Goal: Task Accomplishment & Management: Complete application form

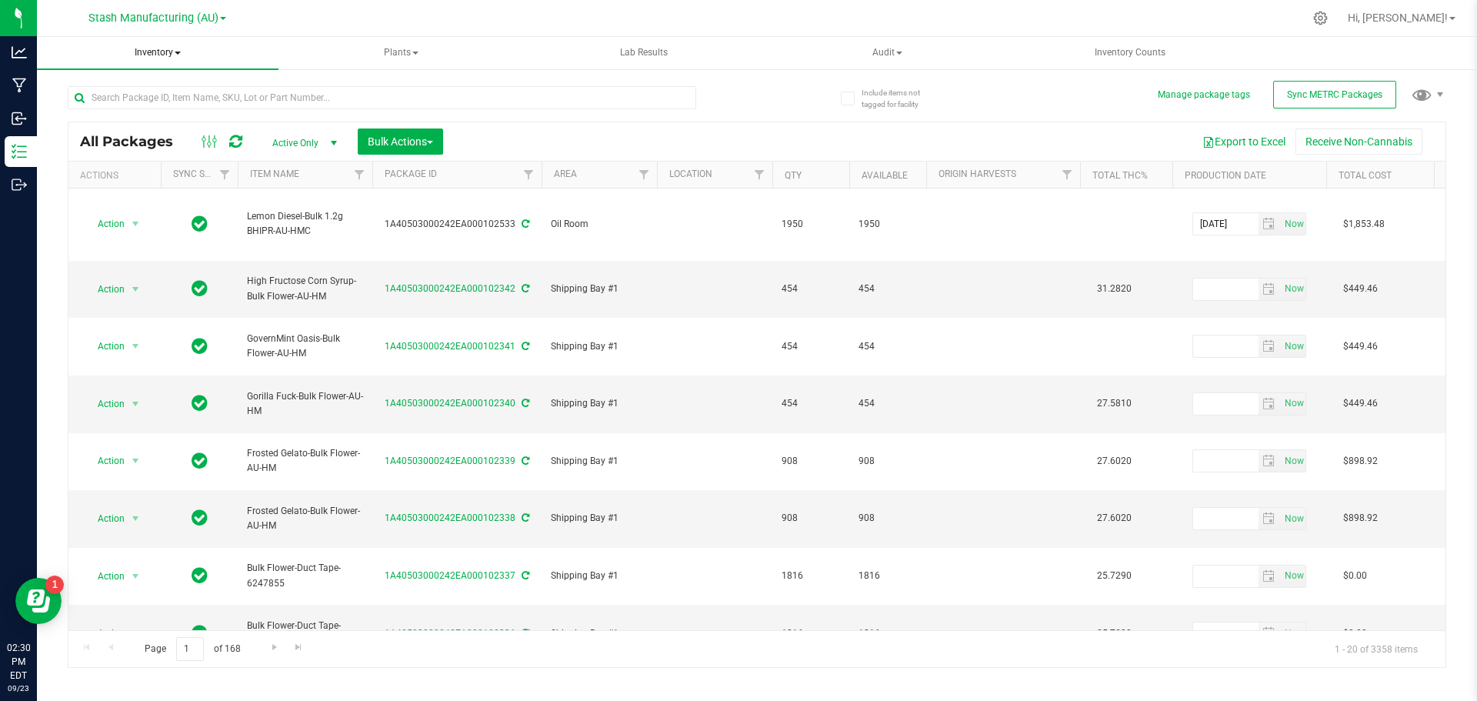
click at [151, 50] on span "Inventory" at bounding box center [157, 53] width 241 height 32
click at [151, 182] on span "From bill of materials" at bounding box center [127, 184] width 139 height 13
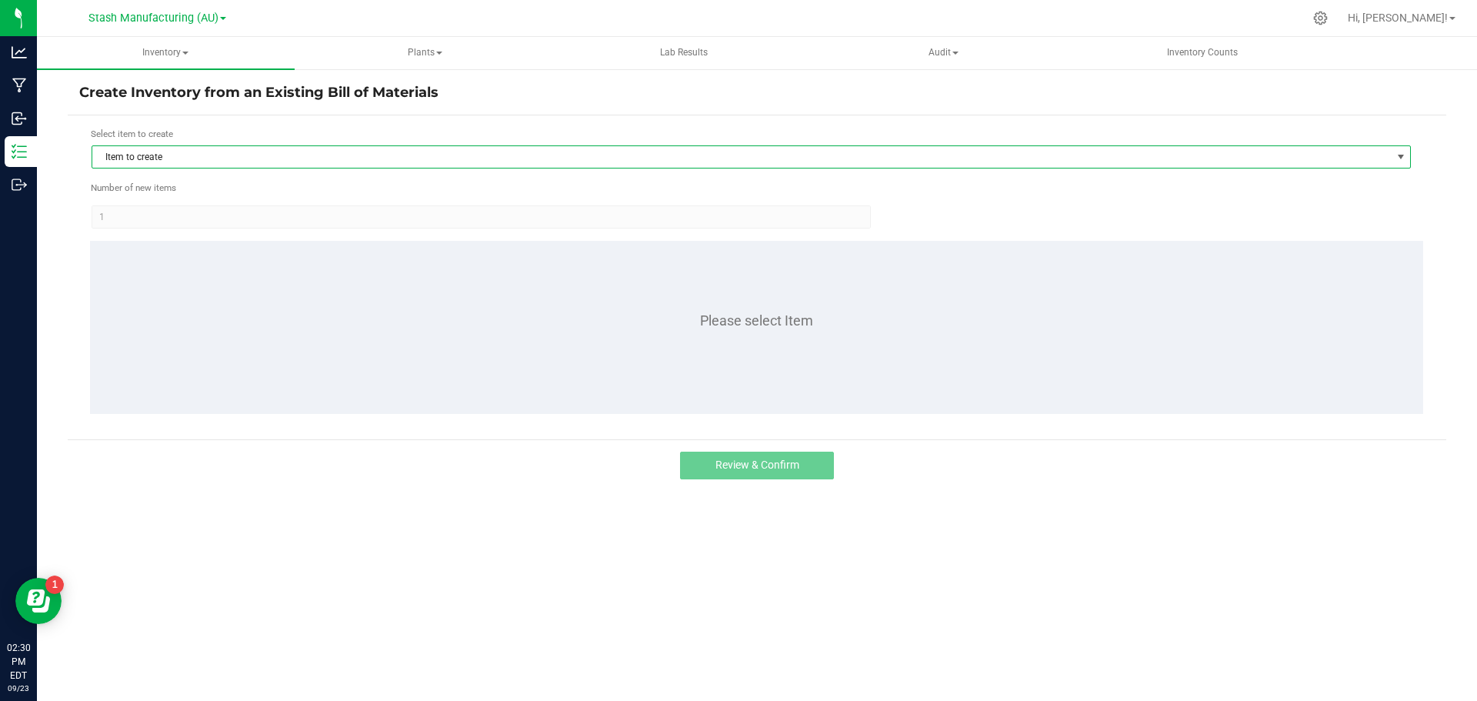
click at [187, 148] on span "Item to create" at bounding box center [741, 157] width 1298 height 22
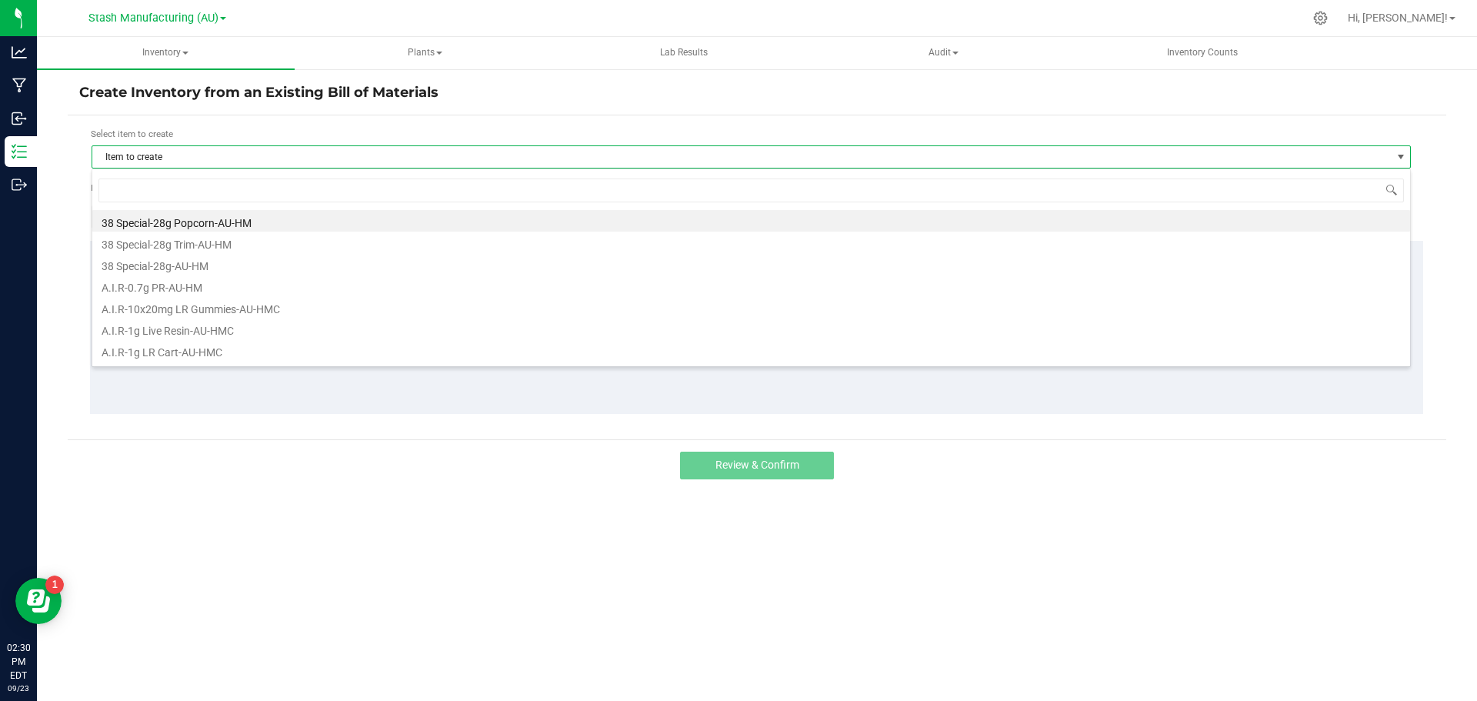
scroll to position [23, 1319]
type input "sour suns"
click at [265, 221] on li "Sour Sunset Sherbet-0.7g PR 5pk-AU-HM" at bounding box center [750, 221] width 1317 height 22
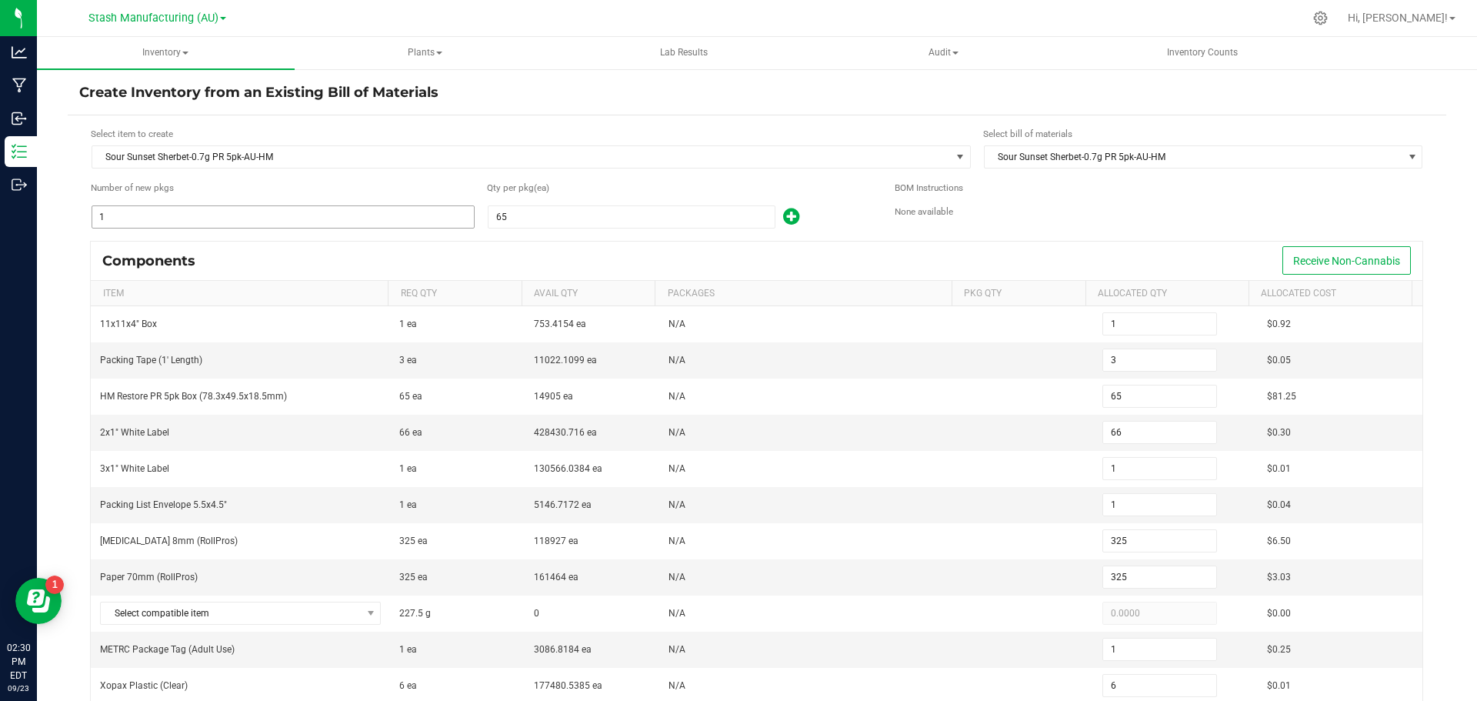
click at [208, 212] on input "1" at bounding box center [282, 217] width 381 height 22
type input "4"
type input "12"
type input "260"
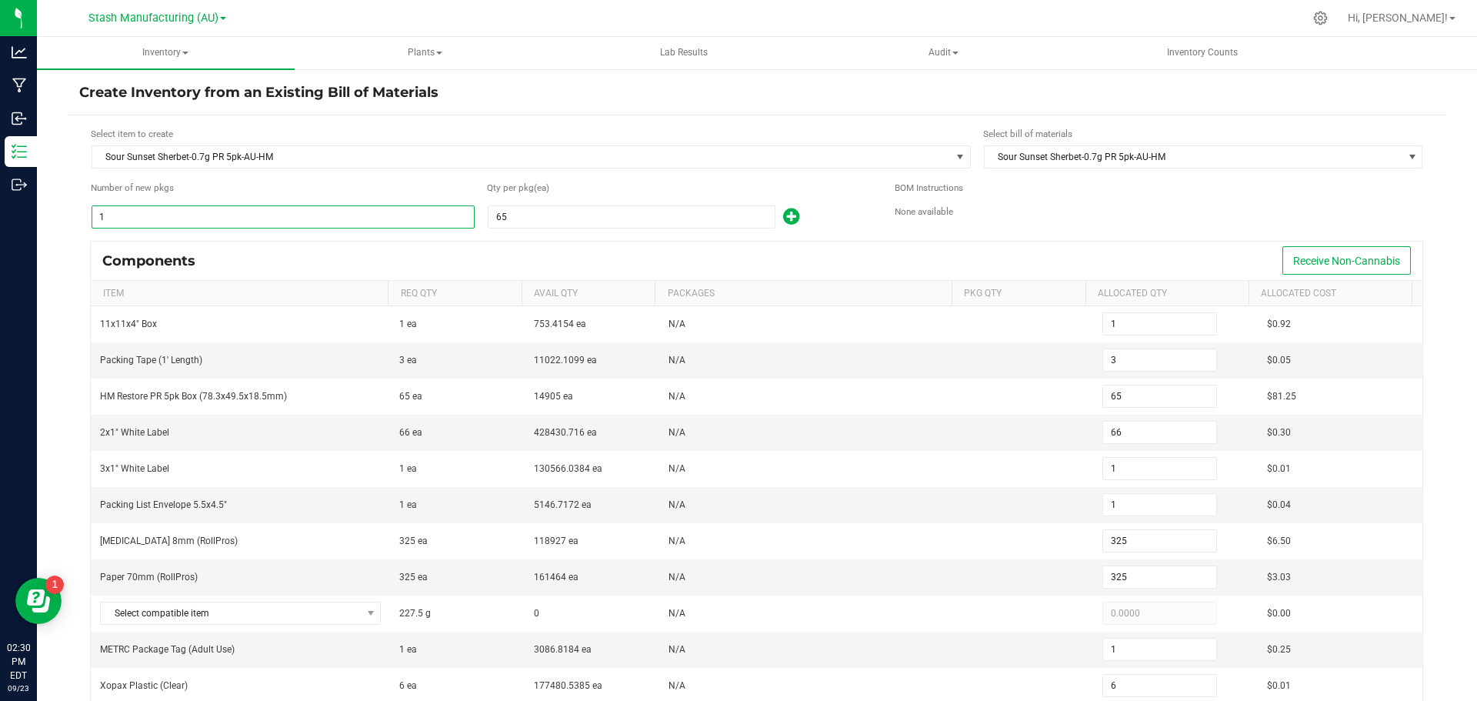
type input "264"
type input "4"
type input "1,300"
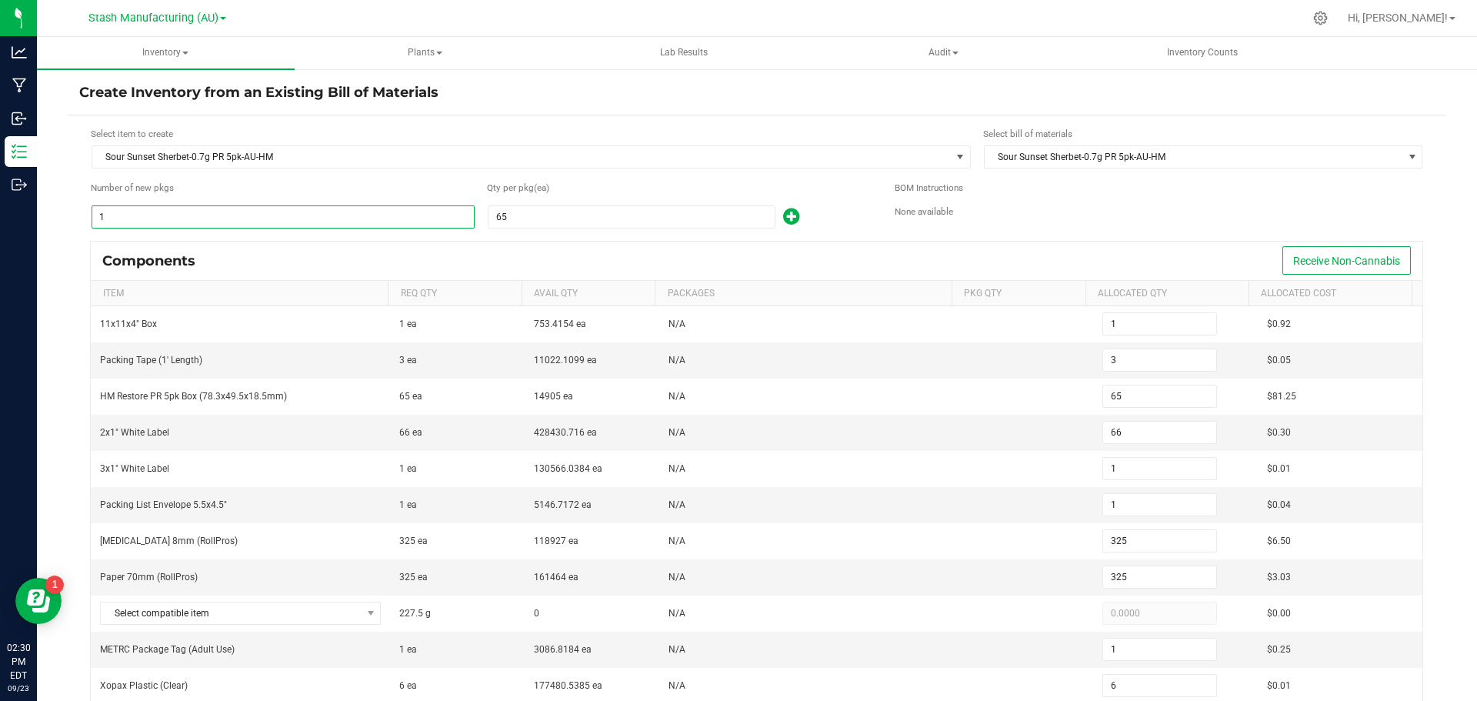
type input "4"
type input "24"
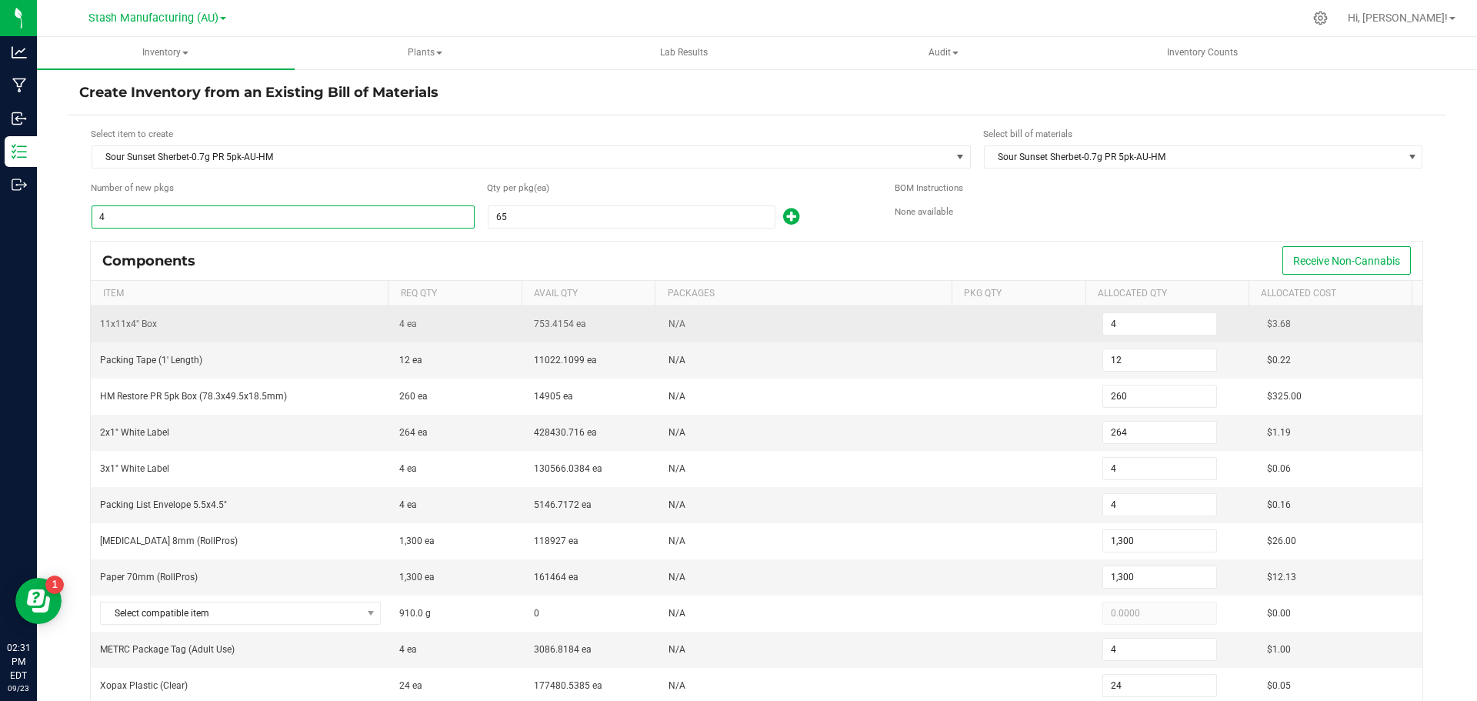
scroll to position [77, 0]
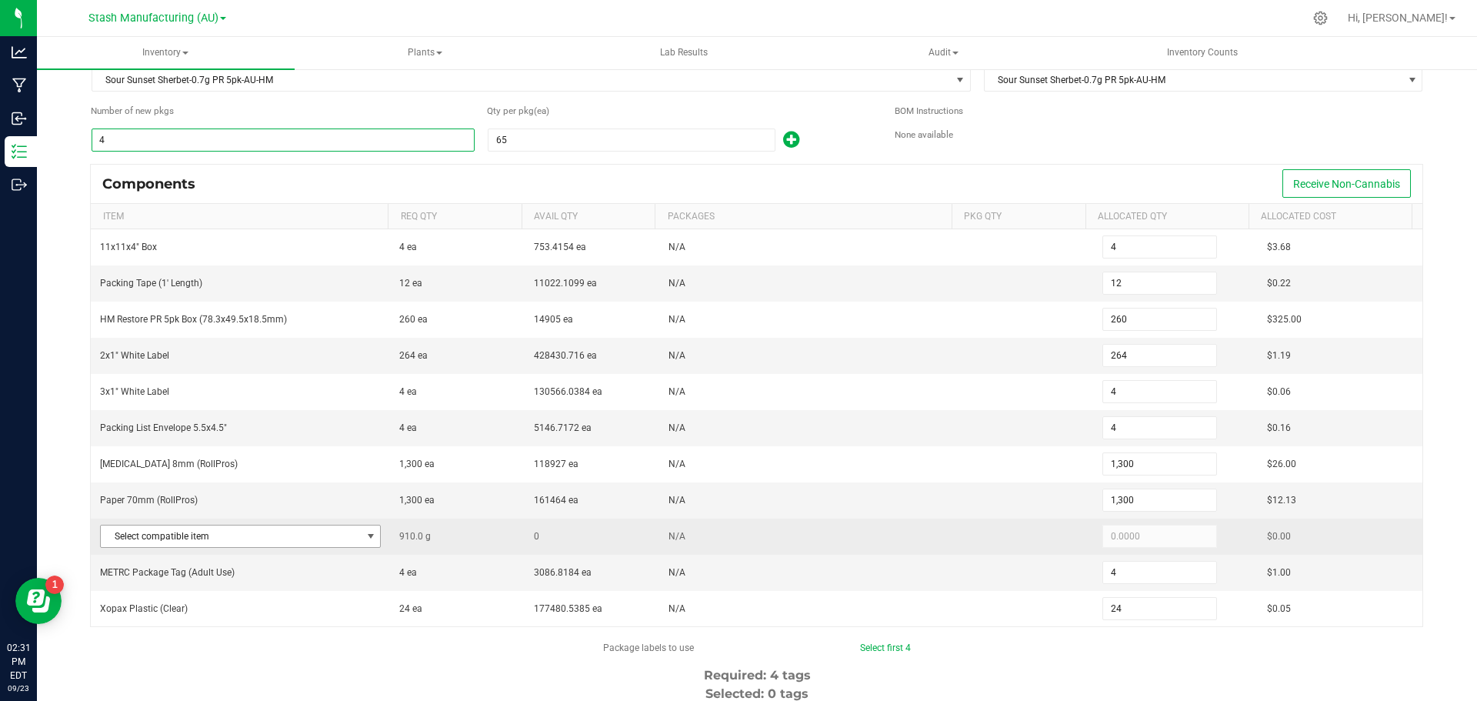
type input "4"
click at [365, 538] on span at bounding box center [371, 536] width 12 height 12
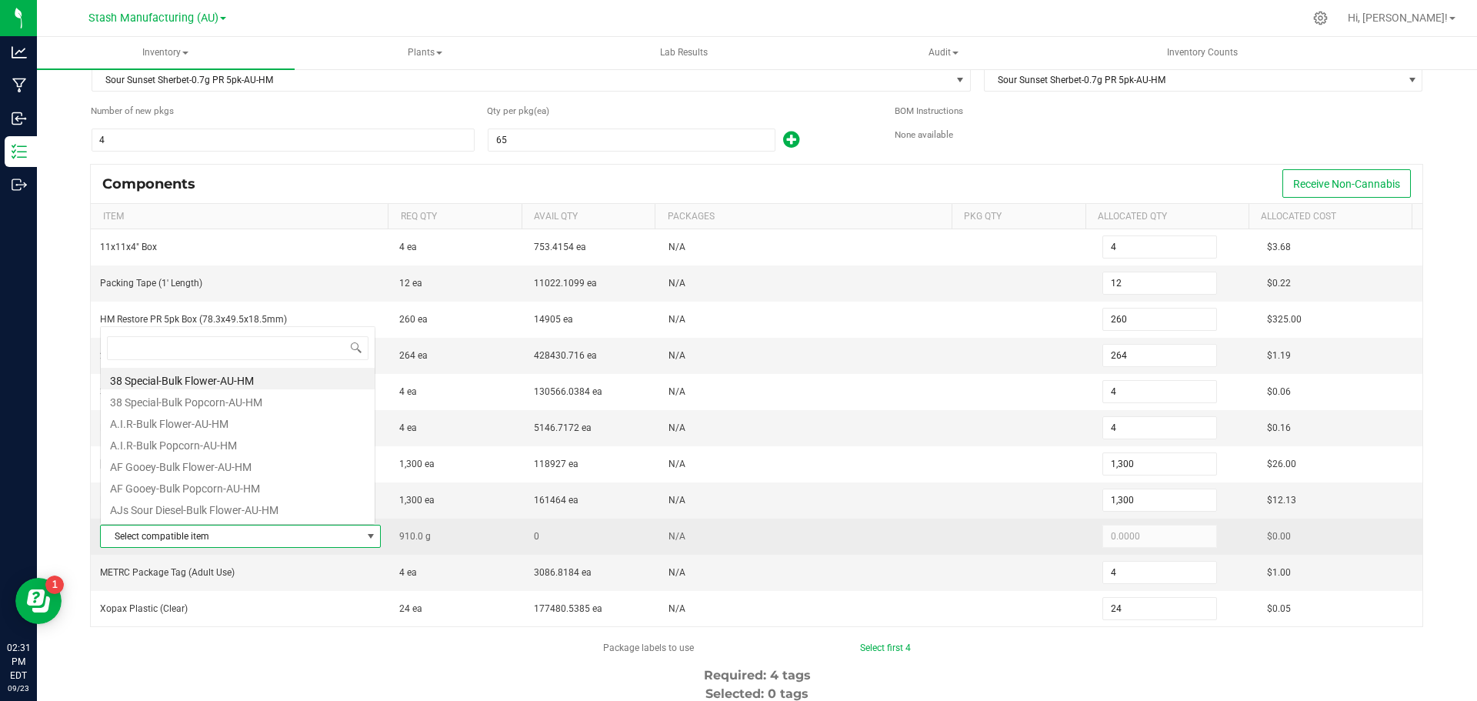
scroll to position [23, 273]
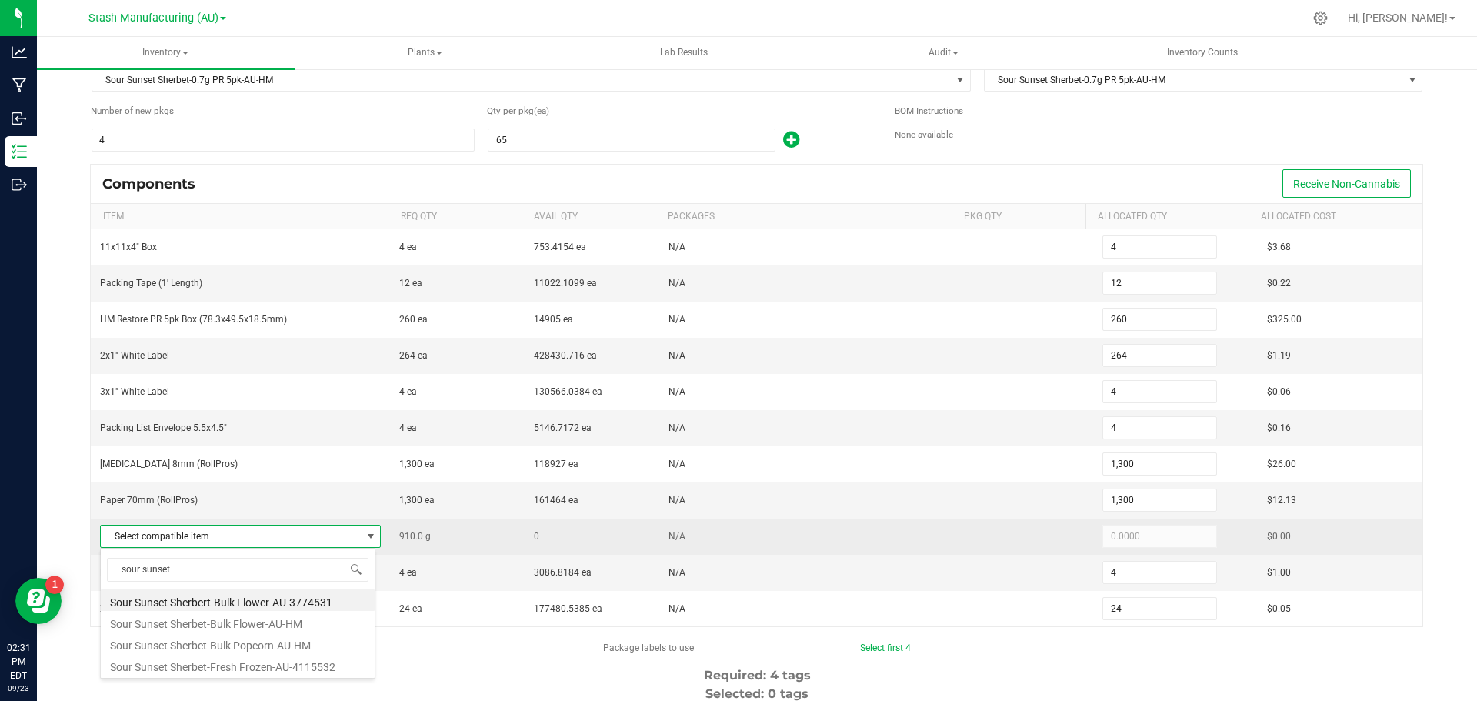
type input "sour sunset"
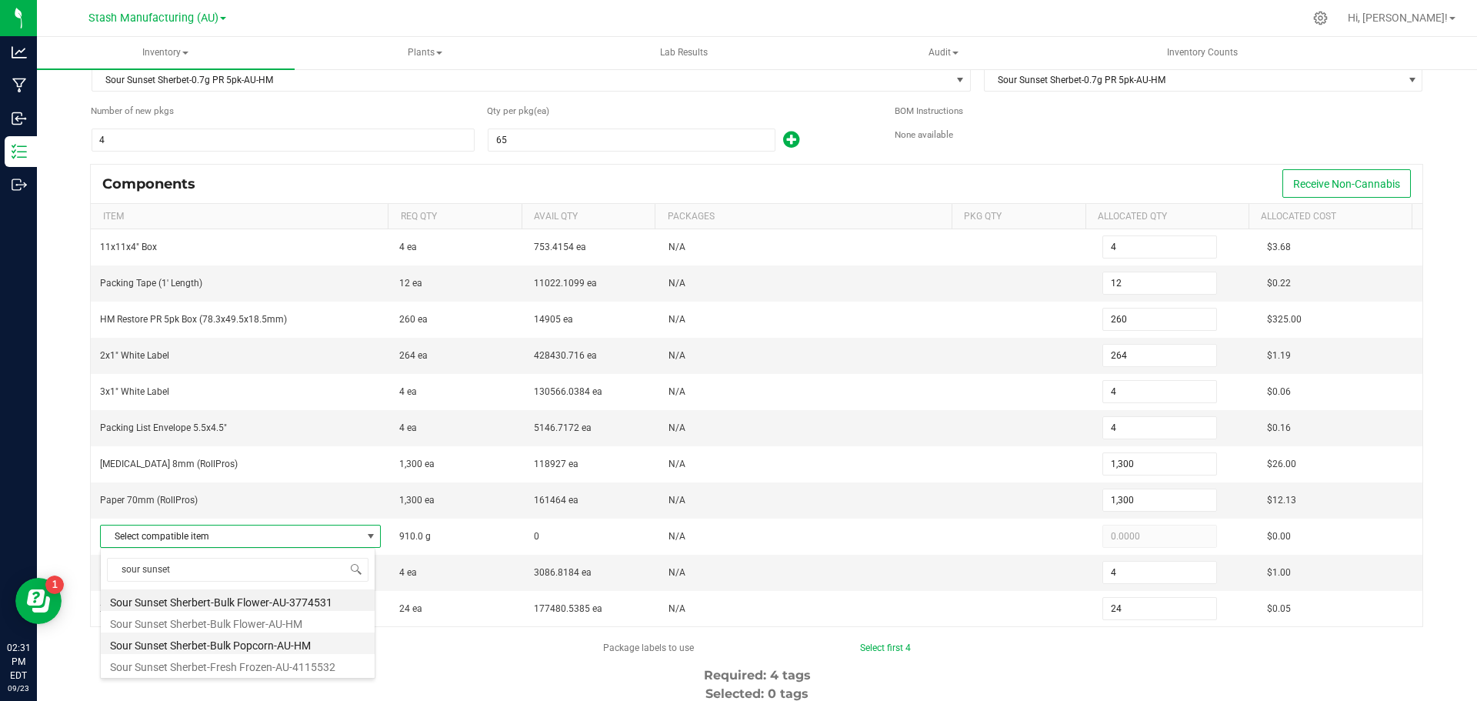
click at [250, 639] on li "Sour Sunset Sherbet-Bulk Popcorn-AU-HM" at bounding box center [238, 643] width 274 height 22
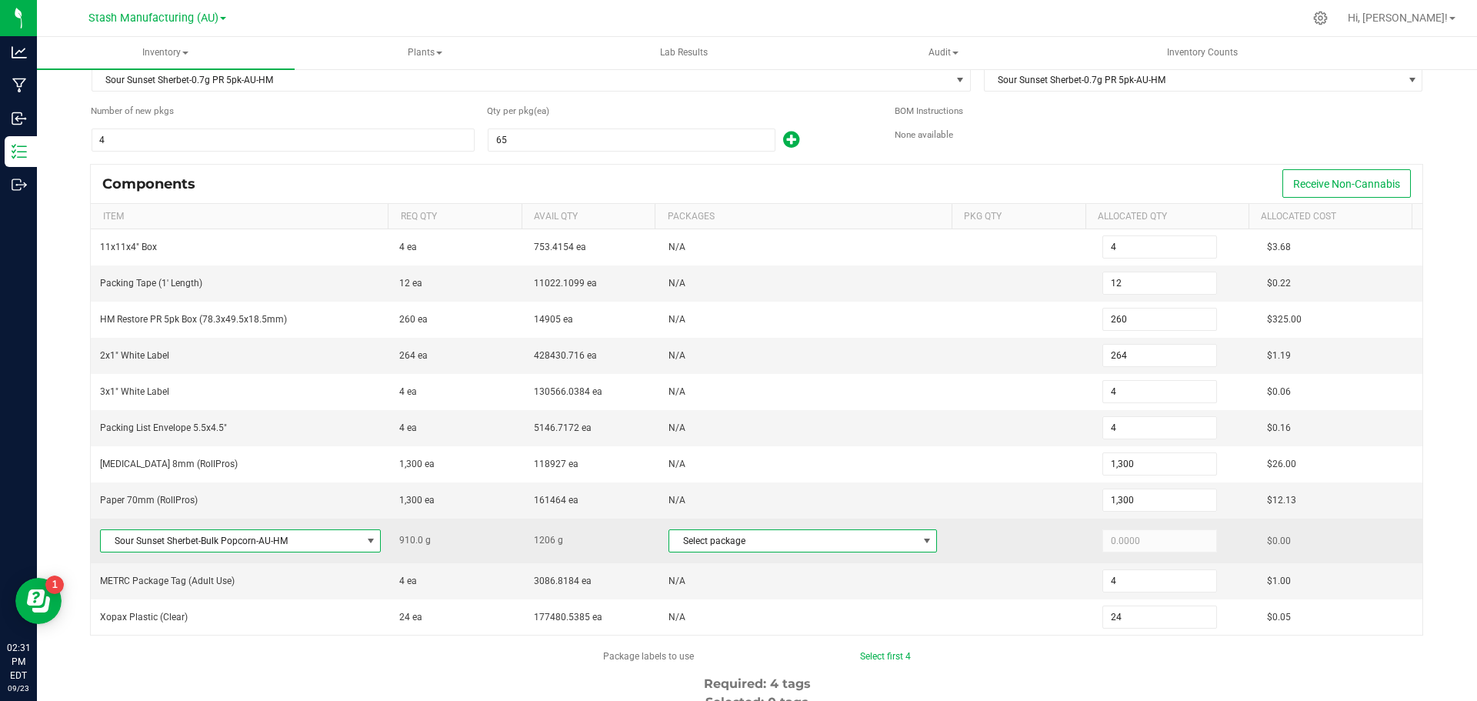
click at [921, 545] on span at bounding box center [927, 541] width 12 height 12
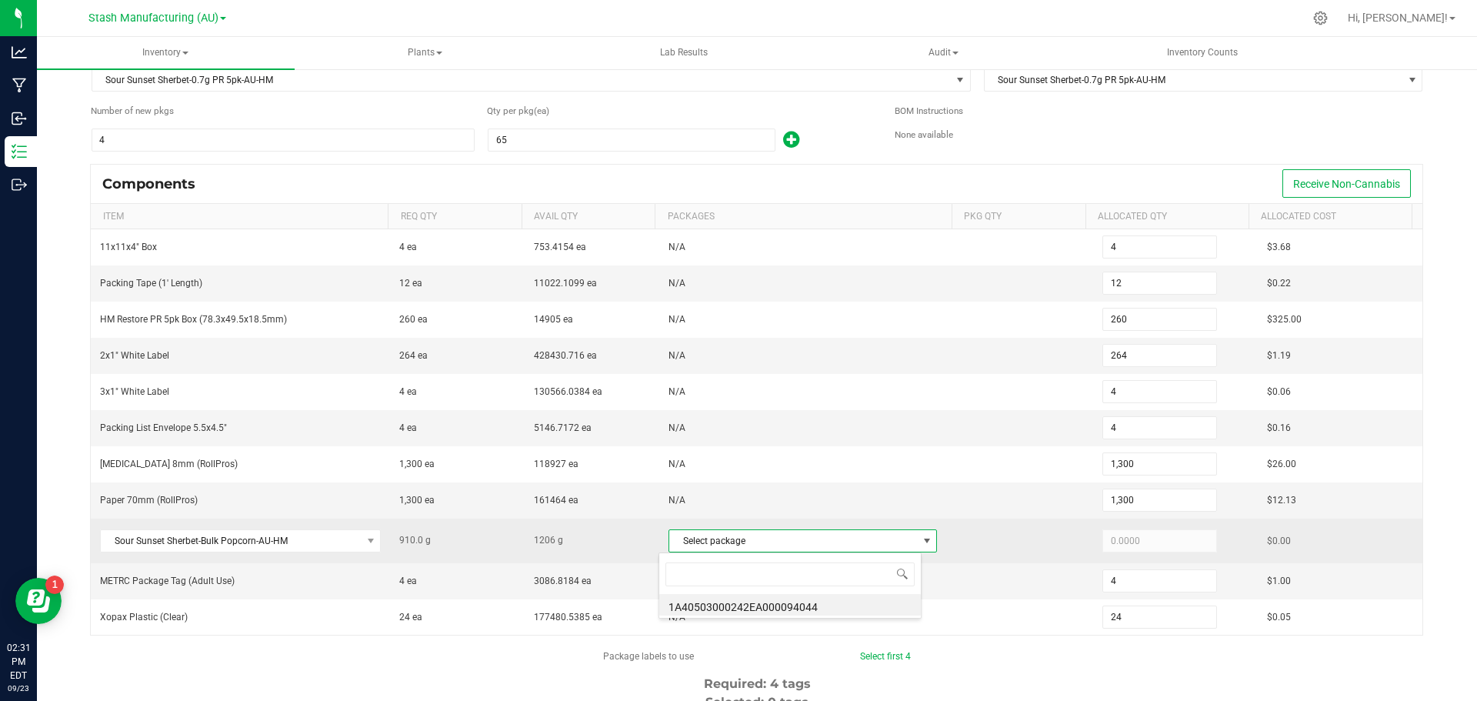
scroll to position [23, 263]
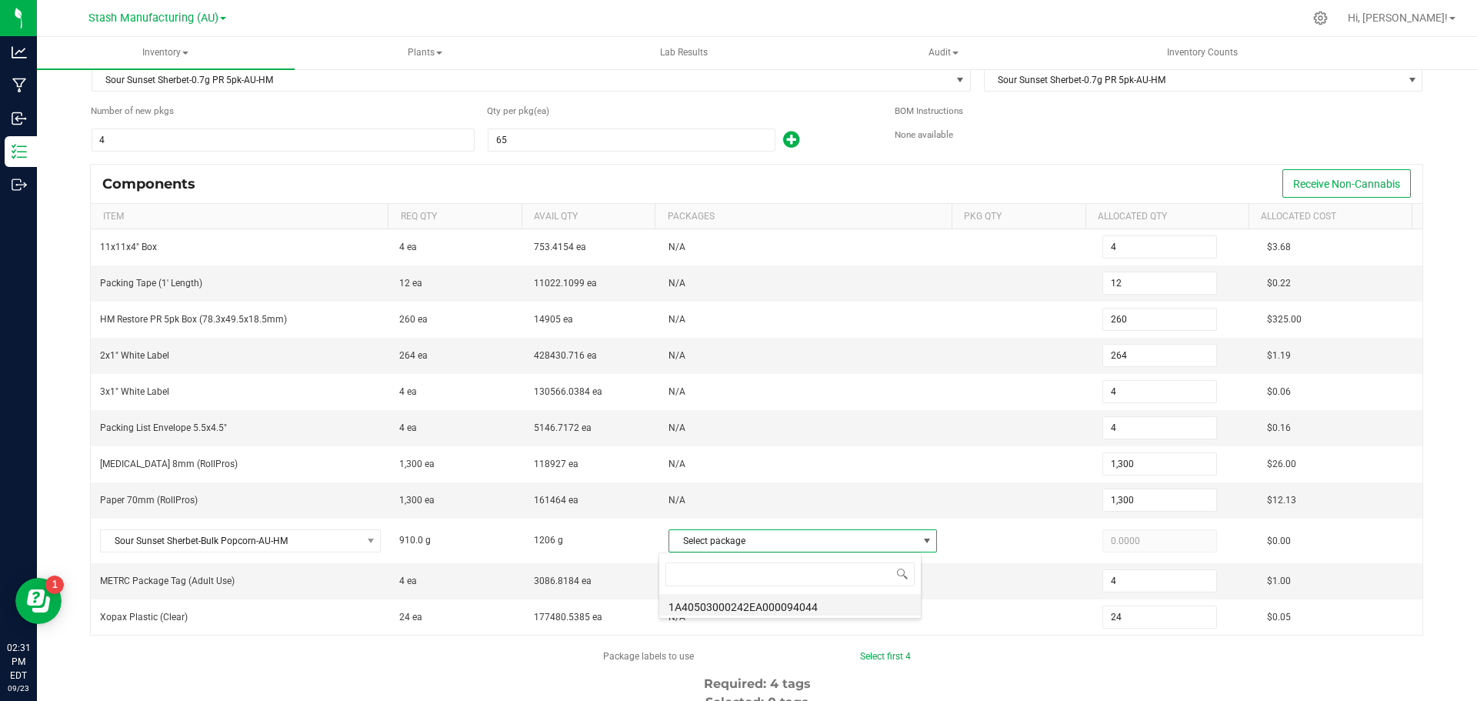
click at [810, 603] on li "1A40503000242EA000094044" at bounding box center [789, 605] width 261 height 22
type input "910.0000"
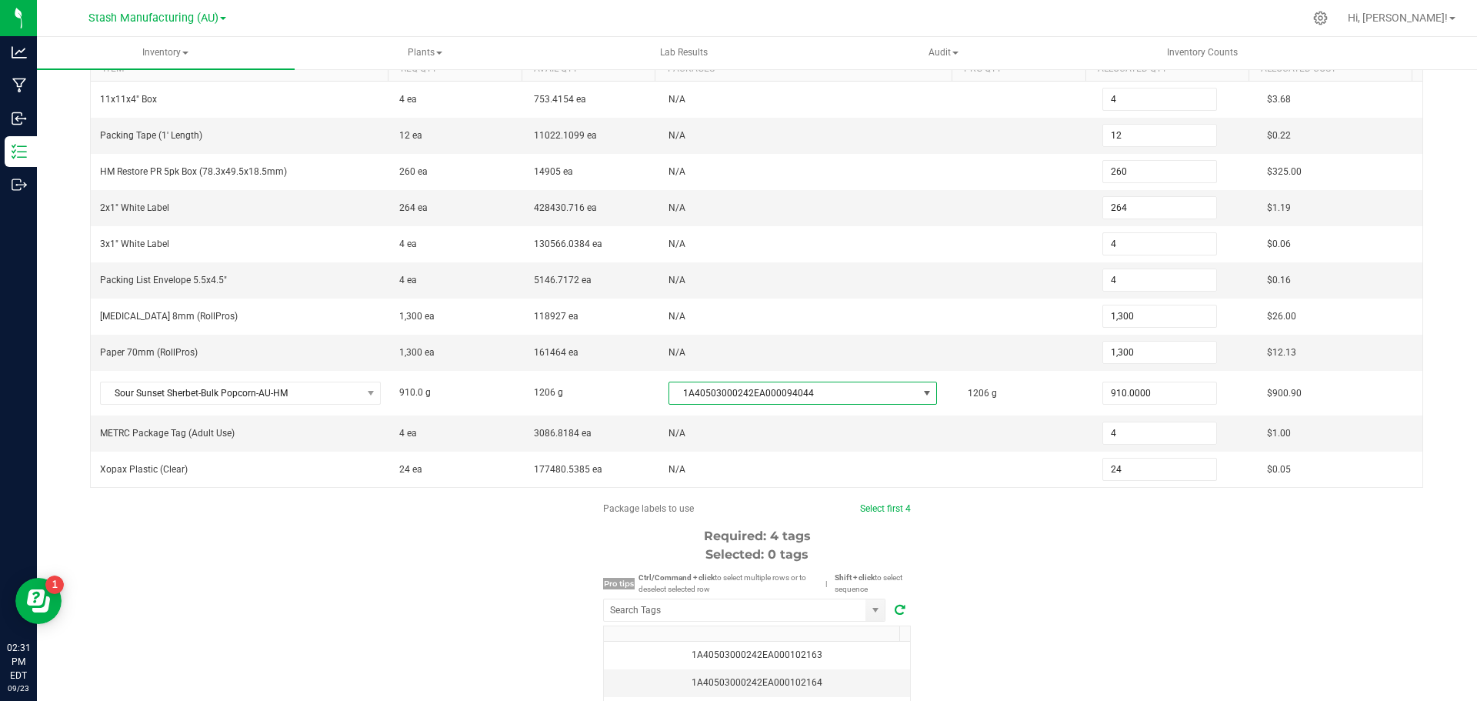
scroll to position [231, 0]
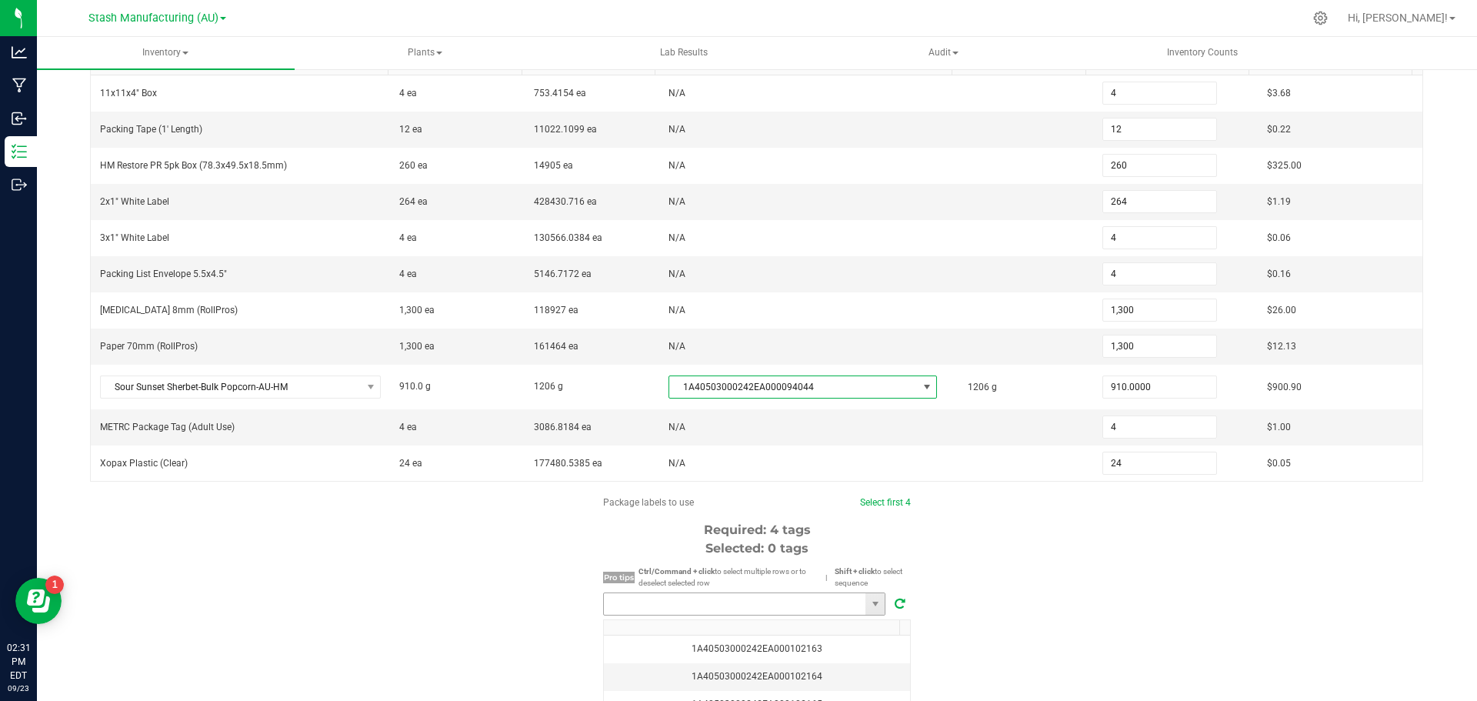
click at [714, 609] on input "NO DATA FOUND" at bounding box center [734, 604] width 261 height 22
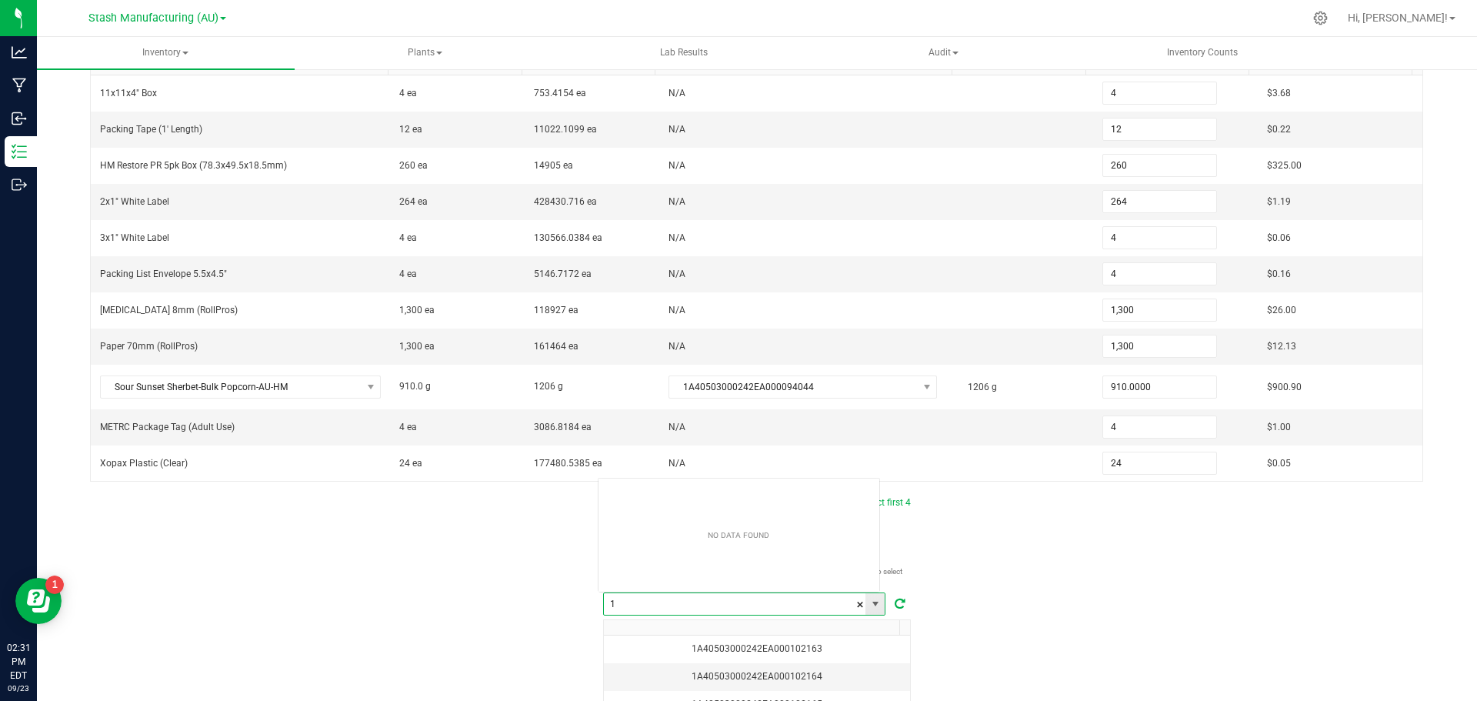
scroll to position [23, 283]
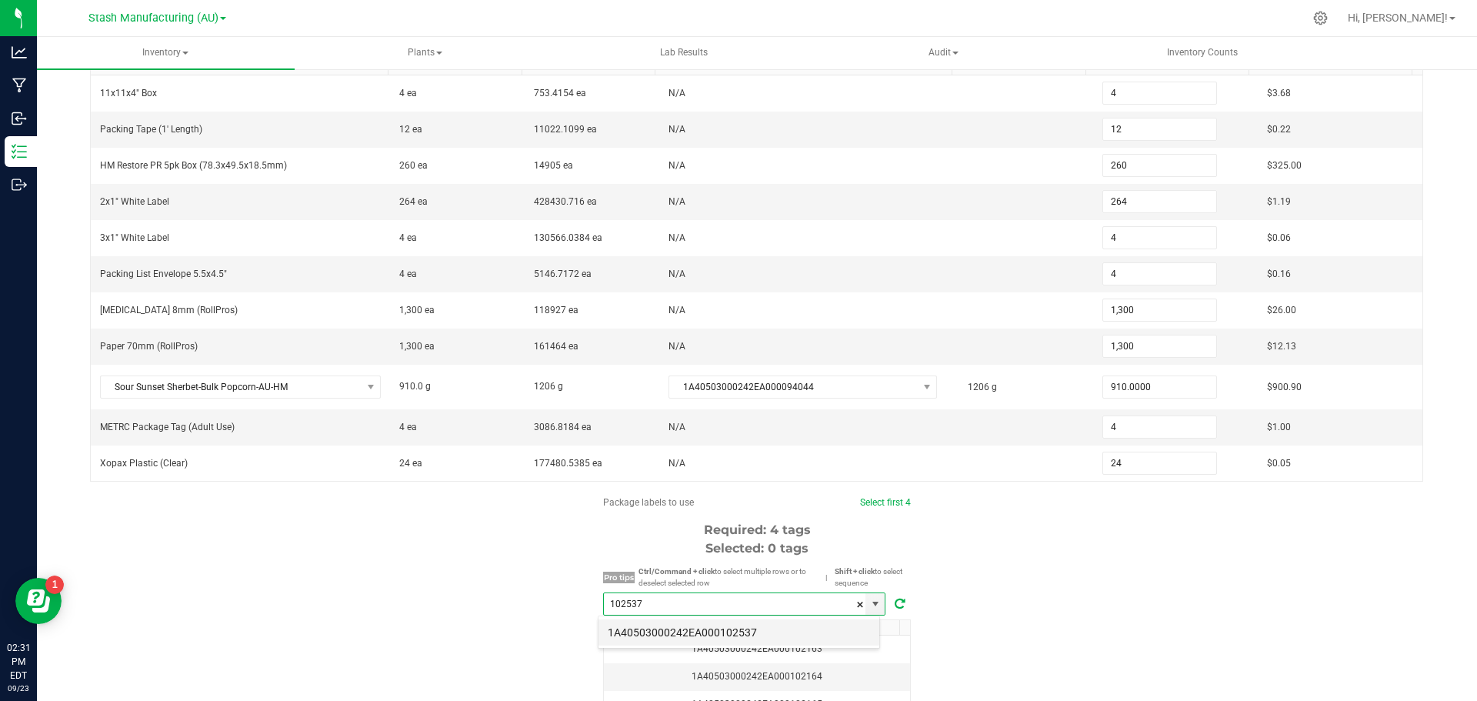
click at [721, 635] on li "1A40503000242EA000102537" at bounding box center [738, 632] width 281 height 26
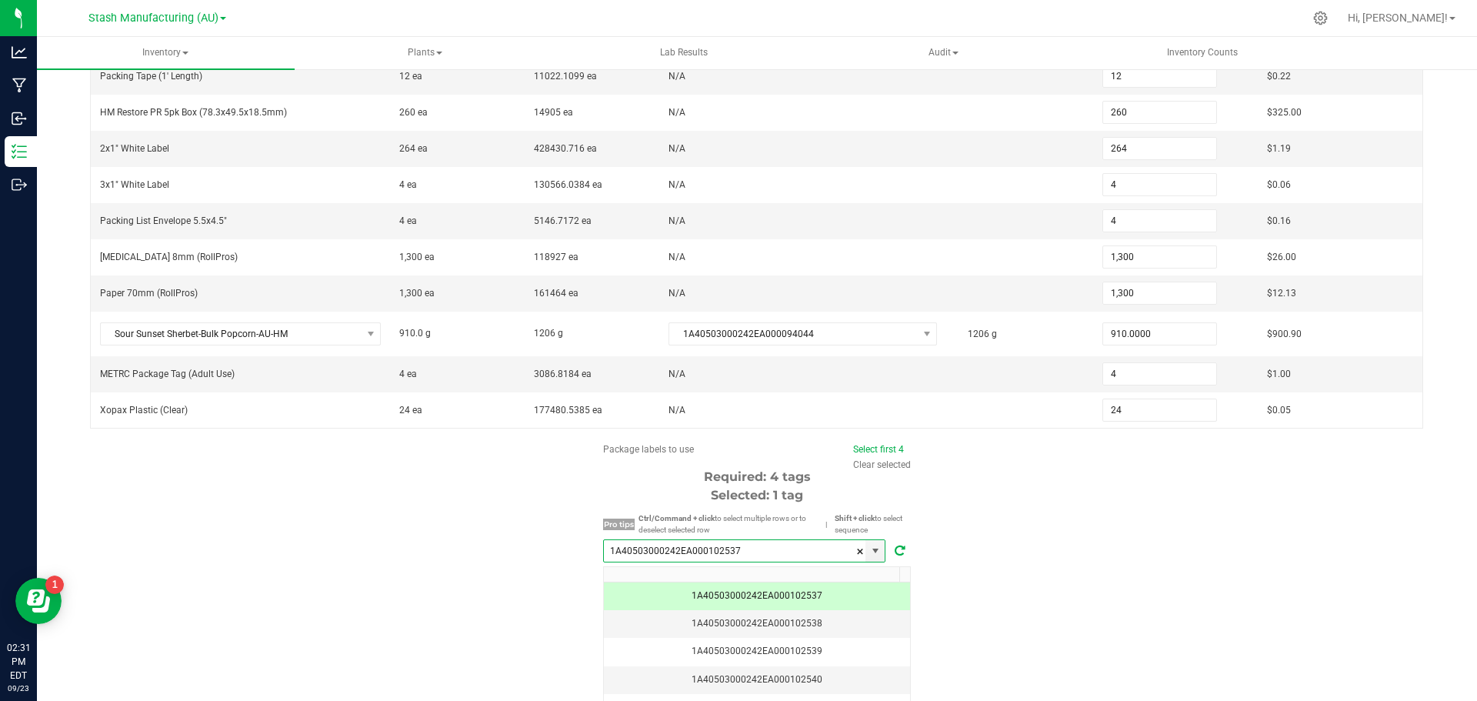
scroll to position [308, 0]
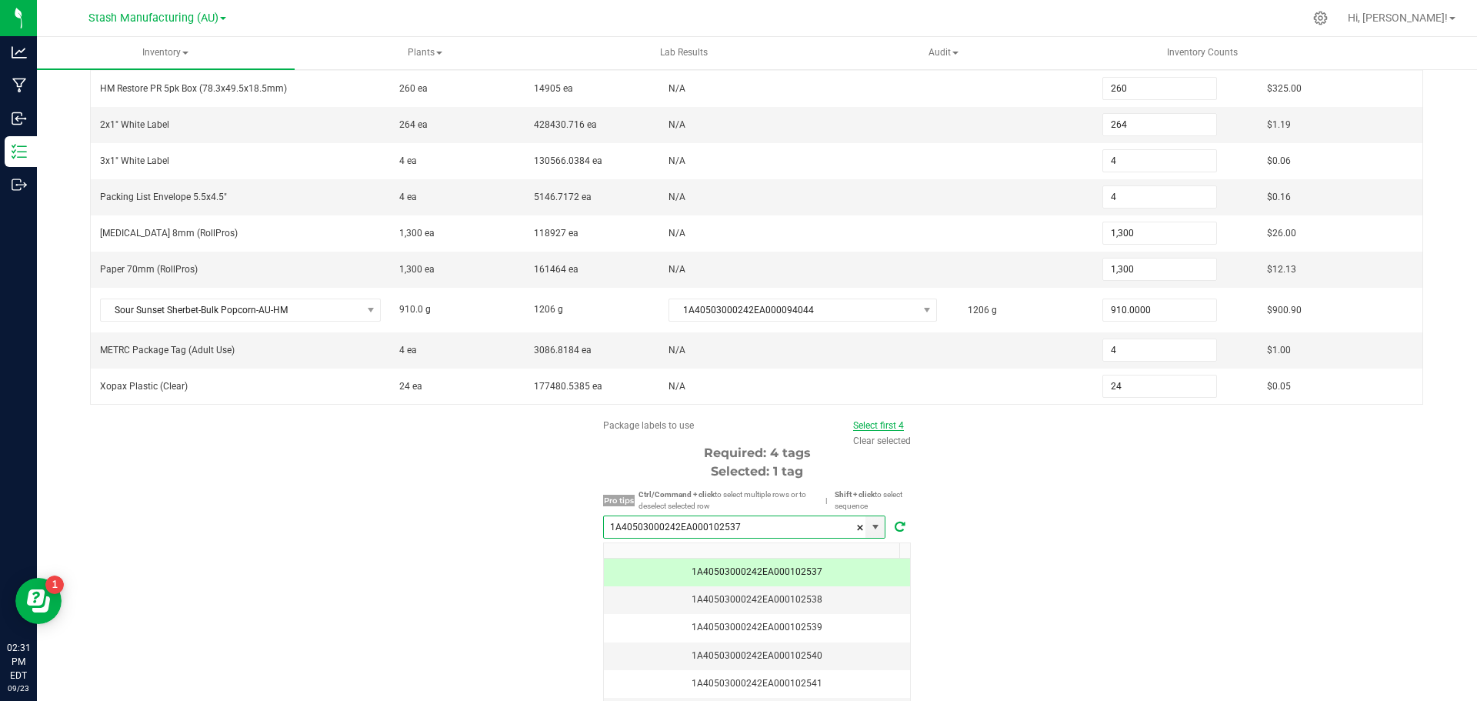
type input "1A40503000242EA000102537"
click at [886, 427] on link "Select first 4" at bounding box center [878, 425] width 51 height 11
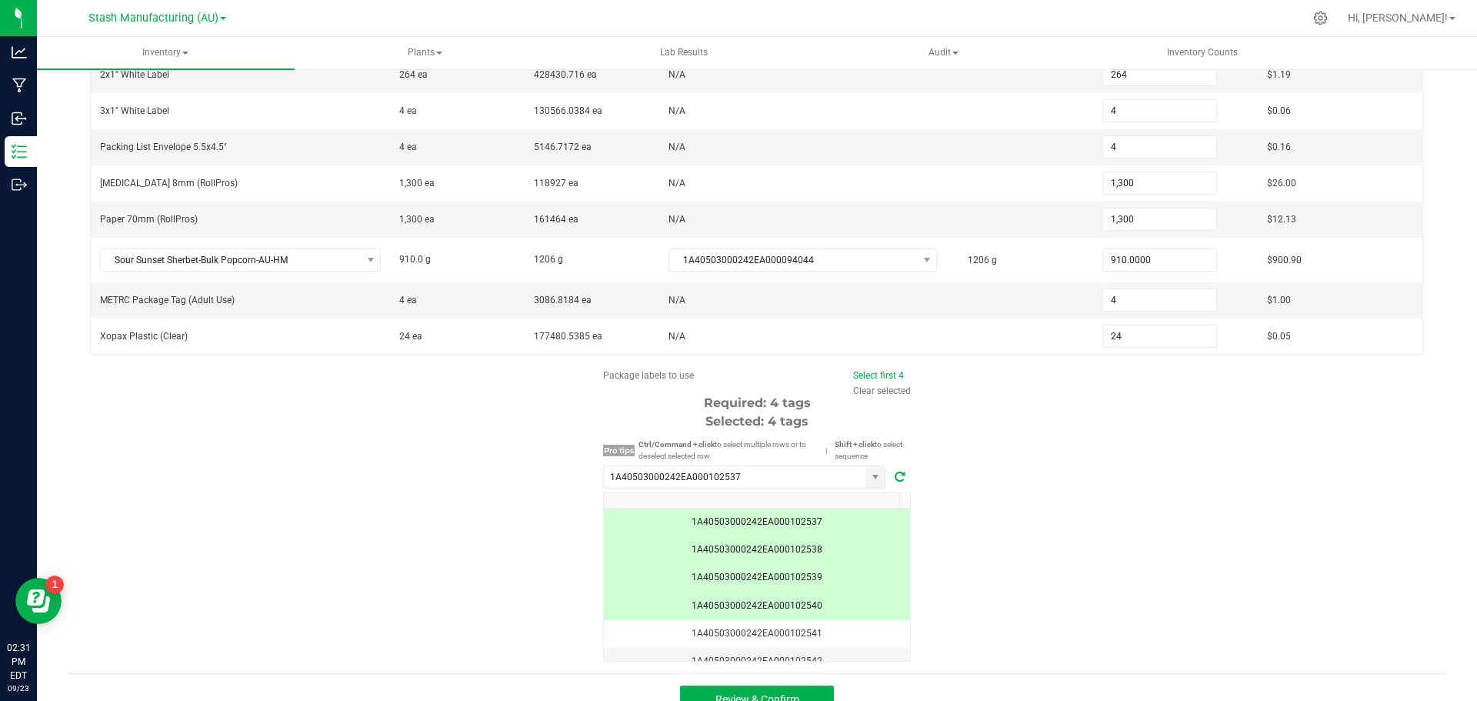
scroll to position [381, 0]
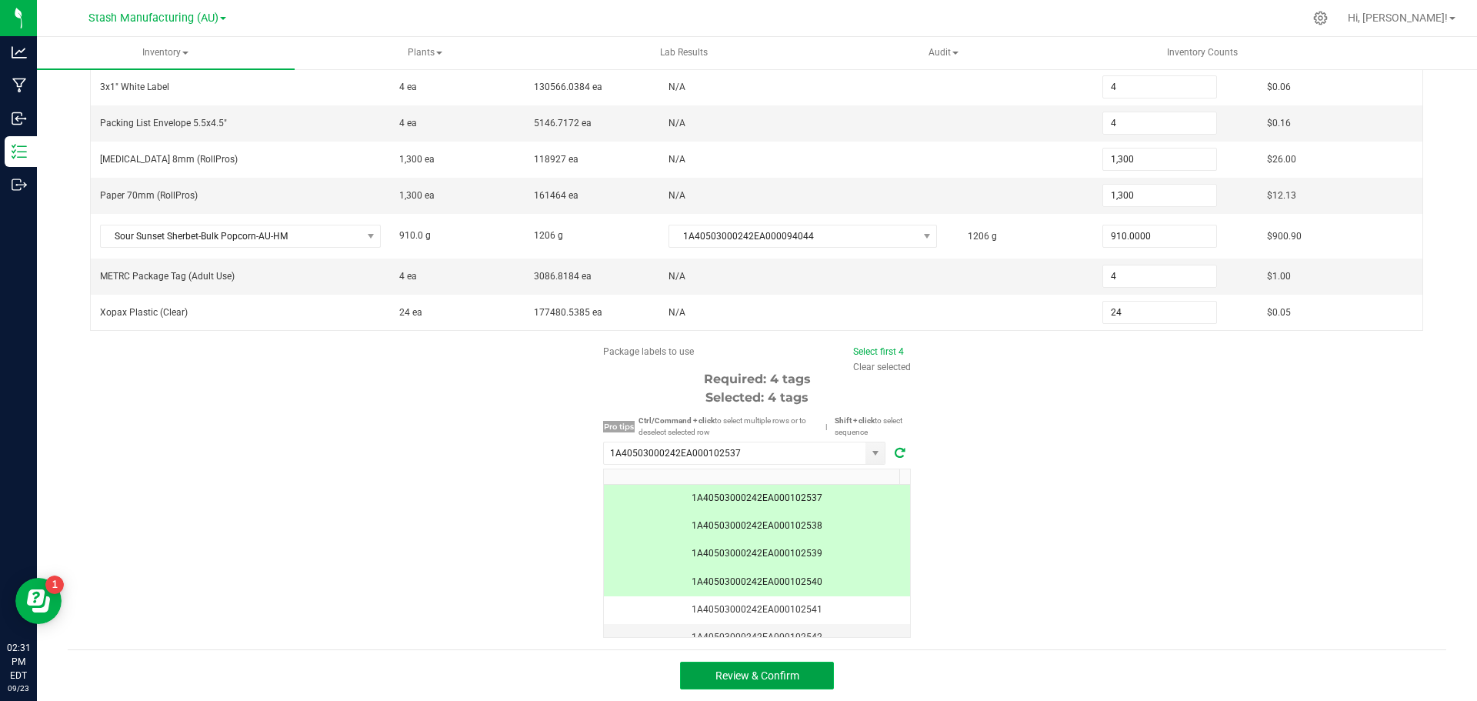
click at [788, 676] on span "Review & Confirm" at bounding box center [757, 675] width 84 height 12
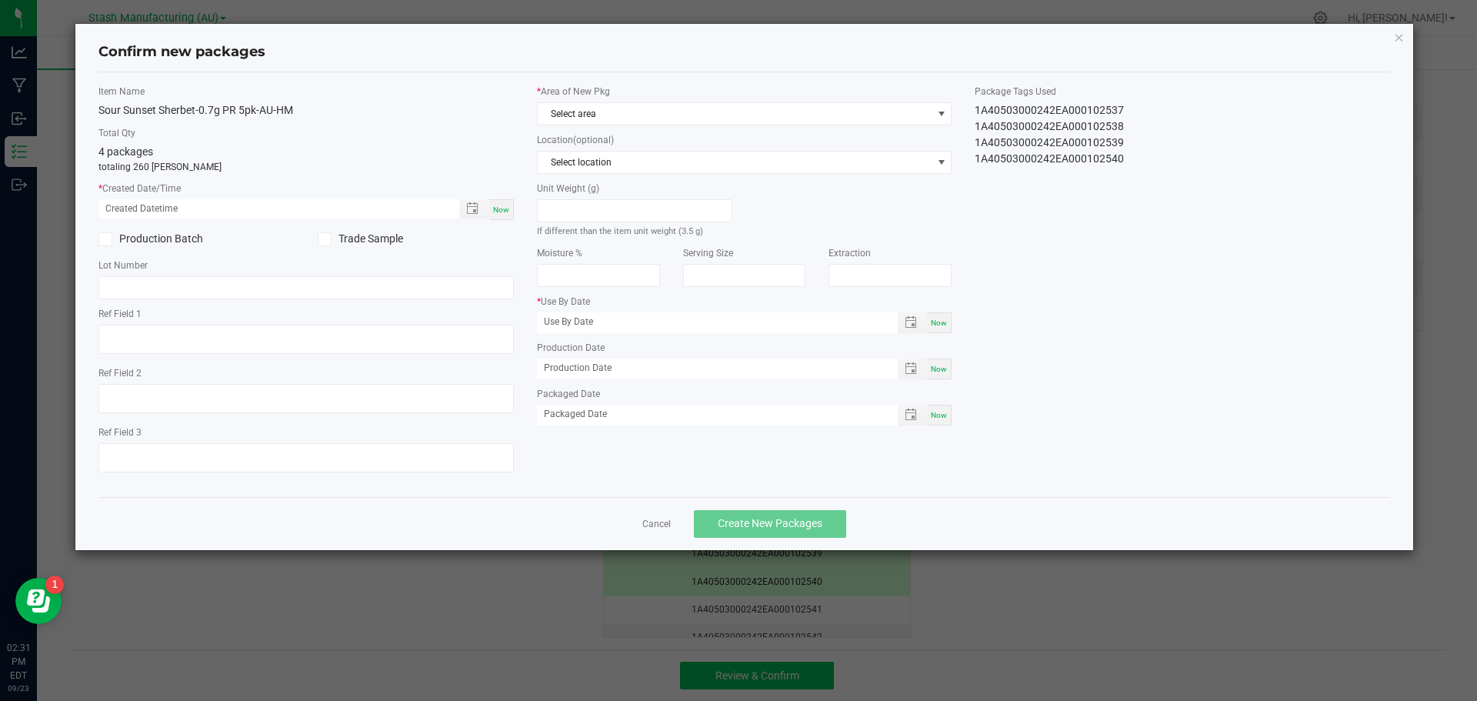
type input "07/22/2026"
click at [505, 212] on span "Now" at bounding box center [501, 209] width 16 height 8
type input "09/23/2025 02:32 PM"
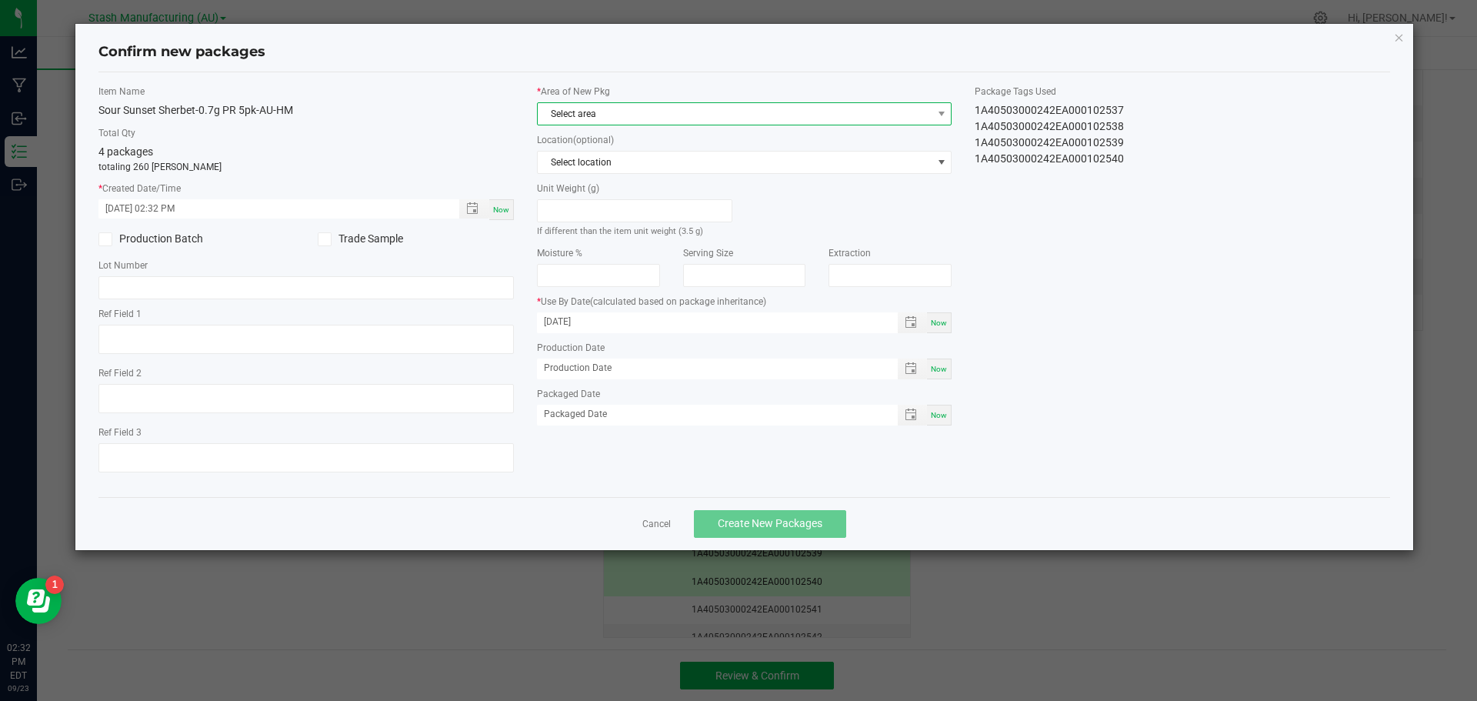
click at [948, 108] on span at bounding box center [940, 114] width 19 height 22
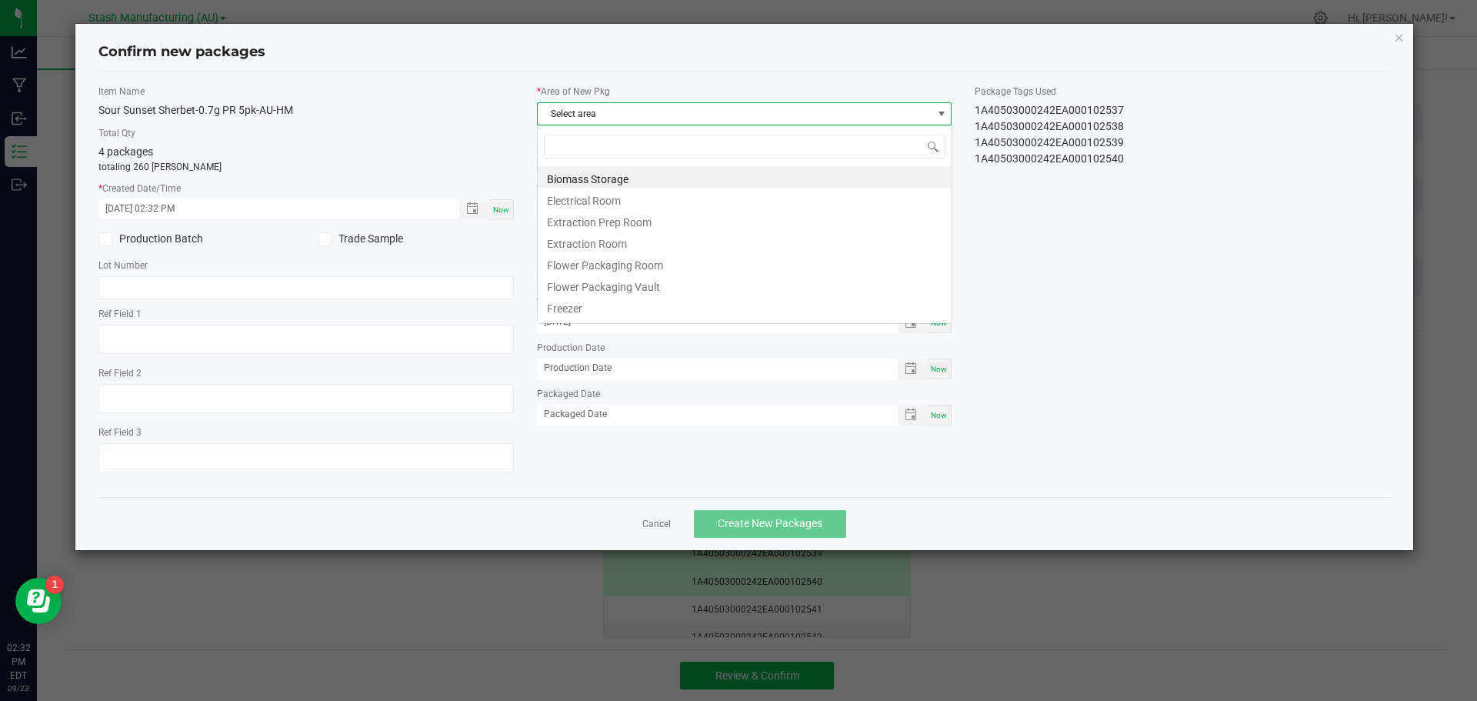
scroll to position [23, 415]
click at [629, 267] on li "Flower Packaging Room" at bounding box center [745, 263] width 414 height 22
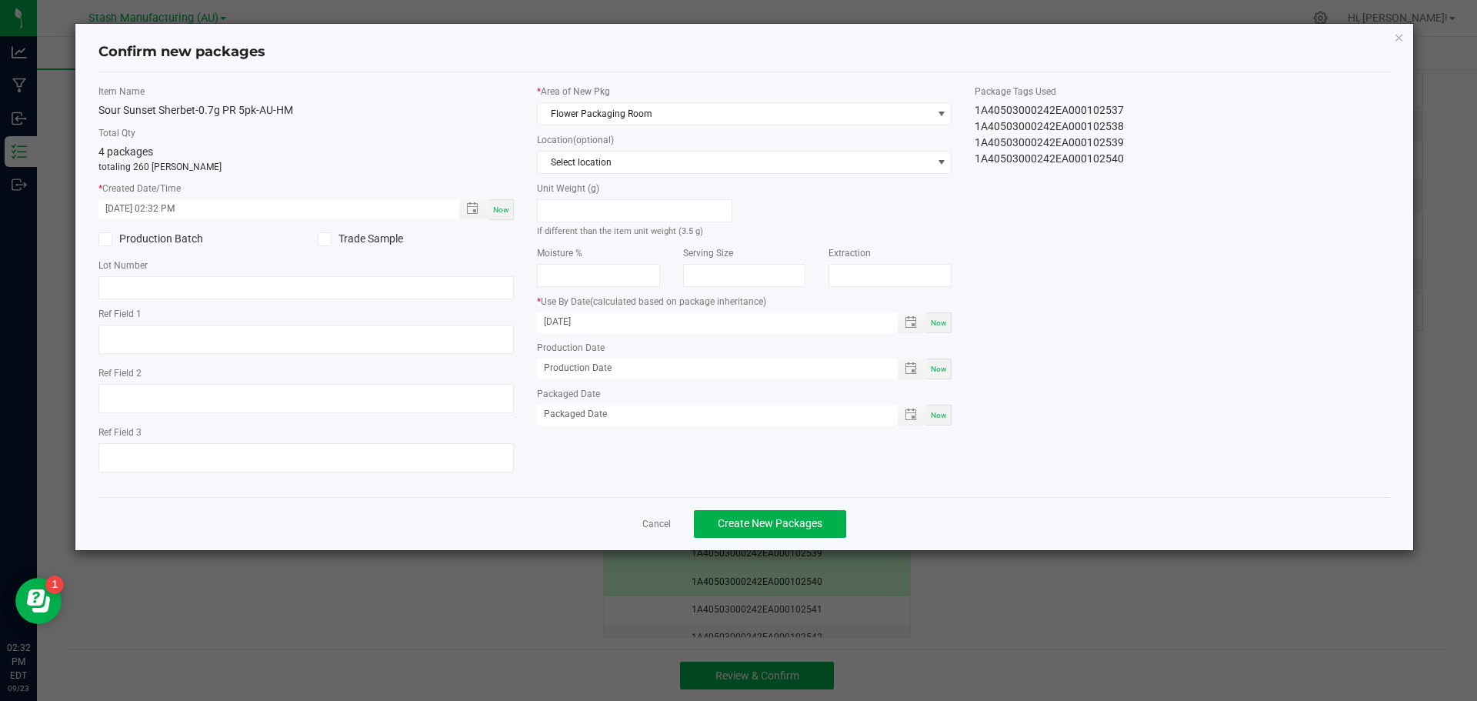
click at [932, 325] on span "Now" at bounding box center [939, 322] width 16 height 8
type input "[DATE]"
click at [611, 322] on input "[DATE]" at bounding box center [709, 321] width 345 height 19
click at [940, 416] on span "Now" at bounding box center [939, 415] width 16 height 8
type input "[DATE]"
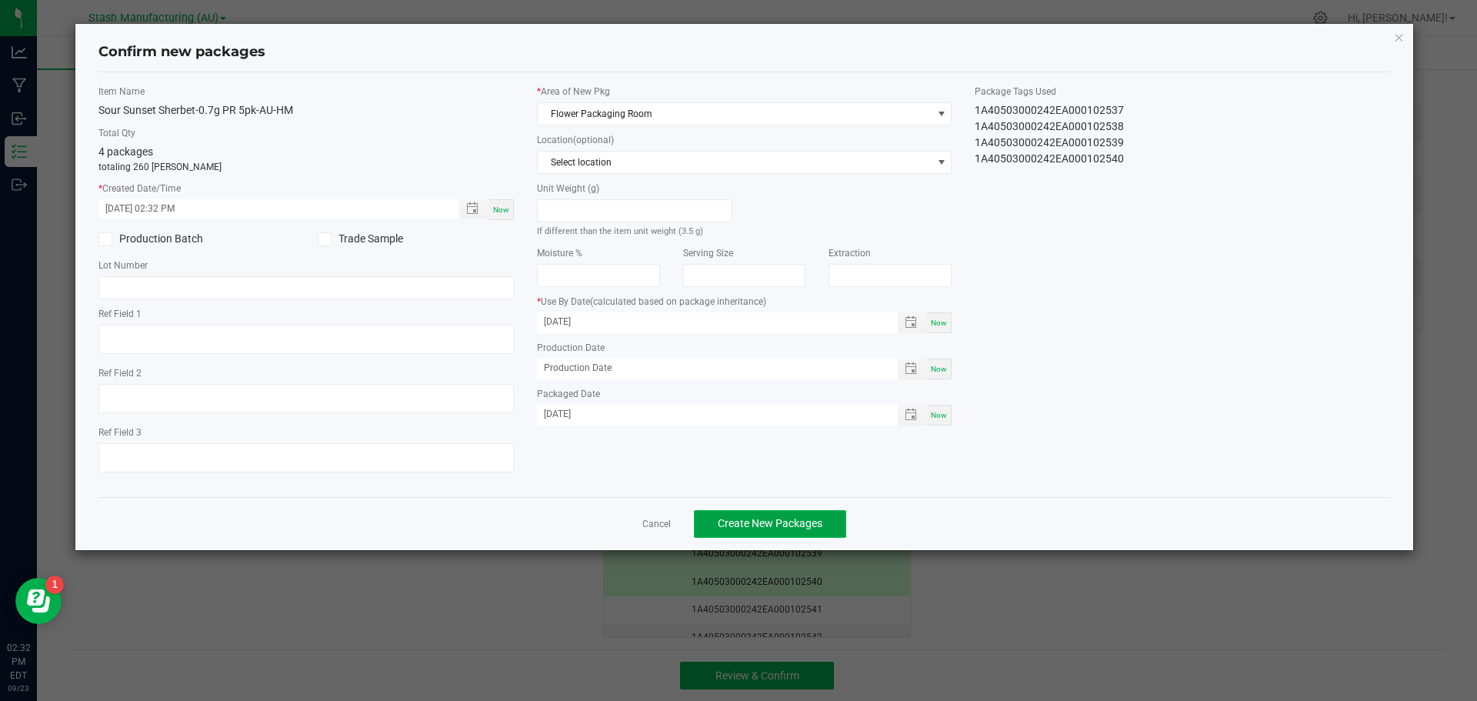
click at [762, 528] on span "Create New Packages" at bounding box center [770, 523] width 105 height 12
